Goal: Find specific page/section: Find specific page/section

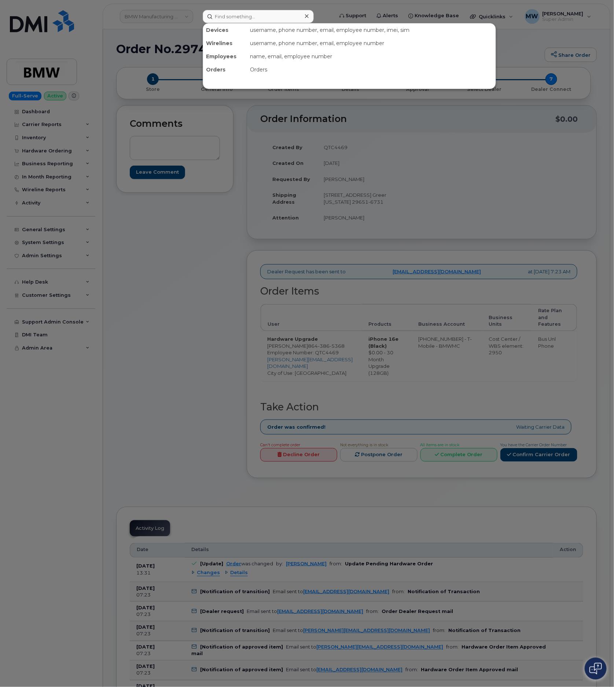
click at [268, 18] on input at bounding box center [258, 16] width 111 height 13
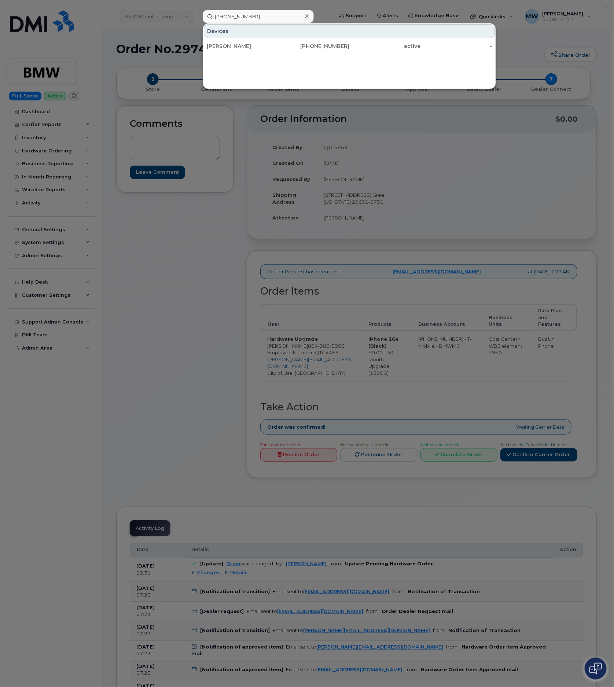
type input "(814) 244-1331"
click at [297, 47] on div "814-244-1331" at bounding box center [313, 45] width 71 height 7
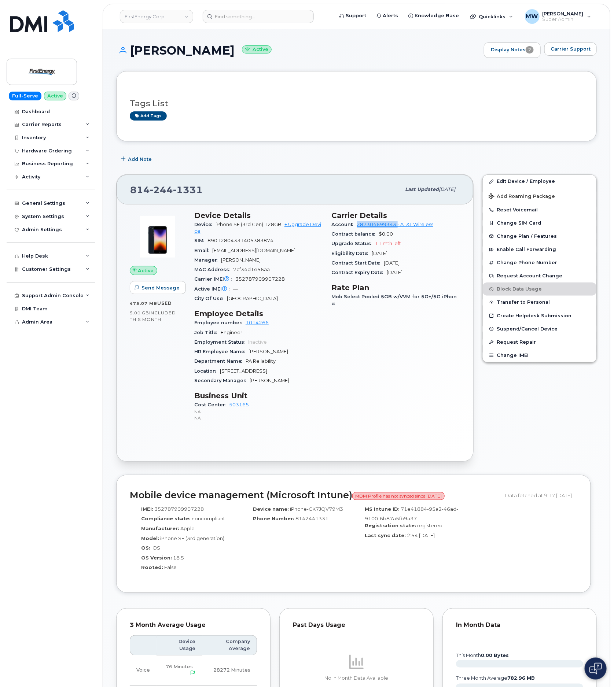
drag, startPoint x: 353, startPoint y: 225, endPoint x: 397, endPoint y: 228, distance: 44.0
click at [397, 228] on div "Account 287304699343 - AT&T Wireless" at bounding box center [396, 225] width 129 height 10
copy link "287304699343"
